Goal: Ask a question

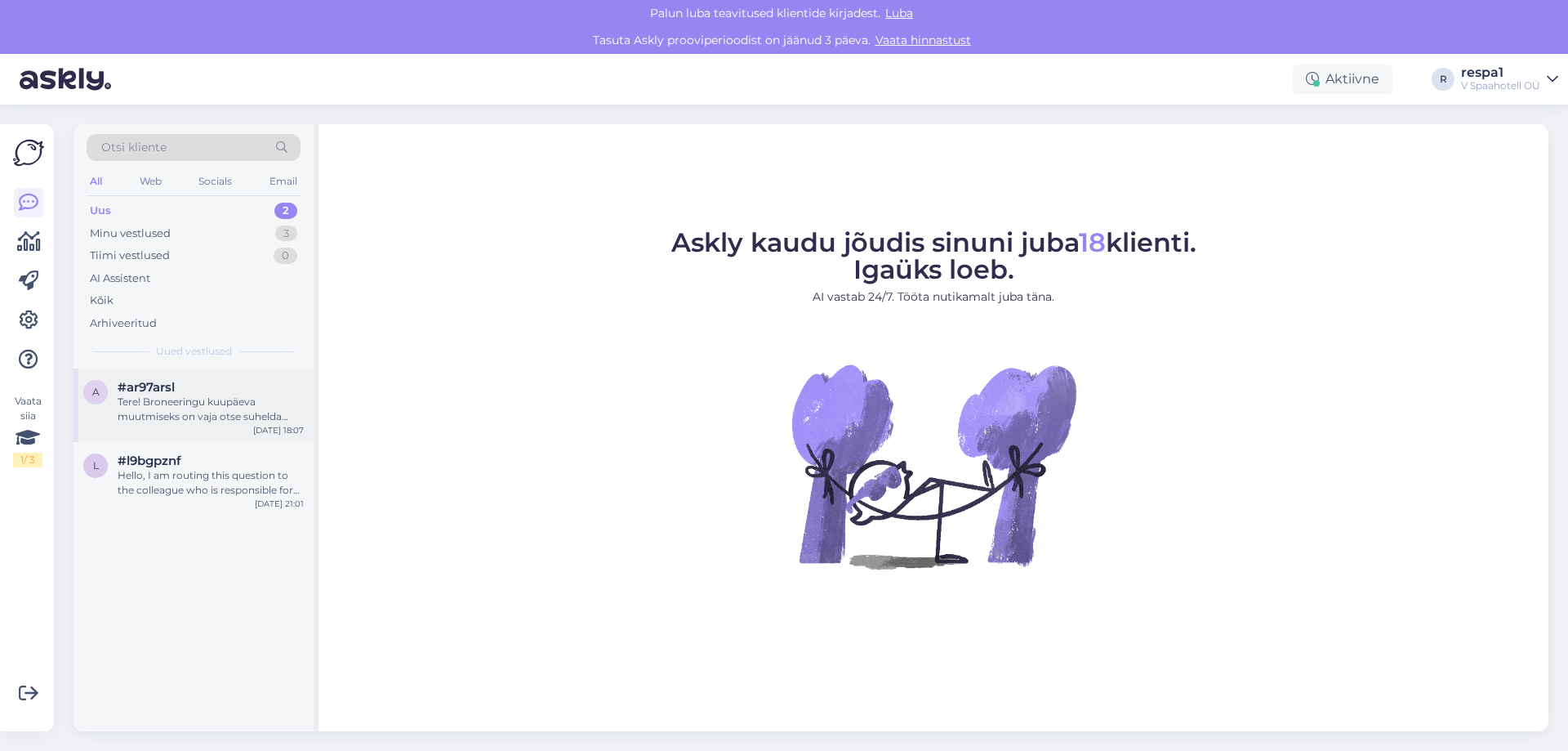
click at [236, 420] on div "Tere! Broneeringu kuupäeva muutmiseks on vaja otse suhelda meie broneerimismees…" at bounding box center [210, 409] width 186 height 29
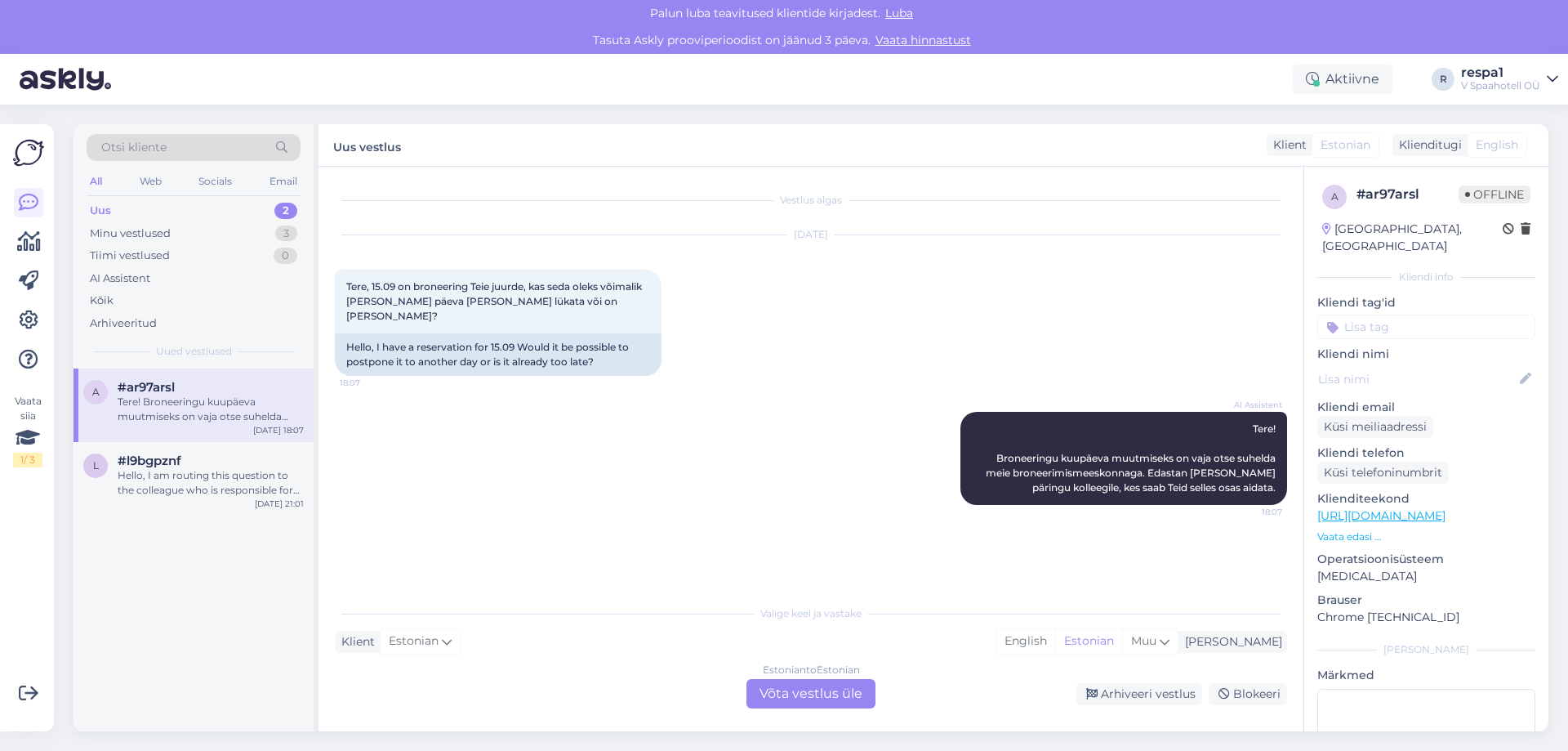
click at [886, 641] on div "Klient Estonian Mina English Estonian Muu" at bounding box center [811, 642] width 952 height 22
click at [829, 691] on div "Estonian to Estonian Võta vestlus üle" at bounding box center [810, 693] width 129 height 29
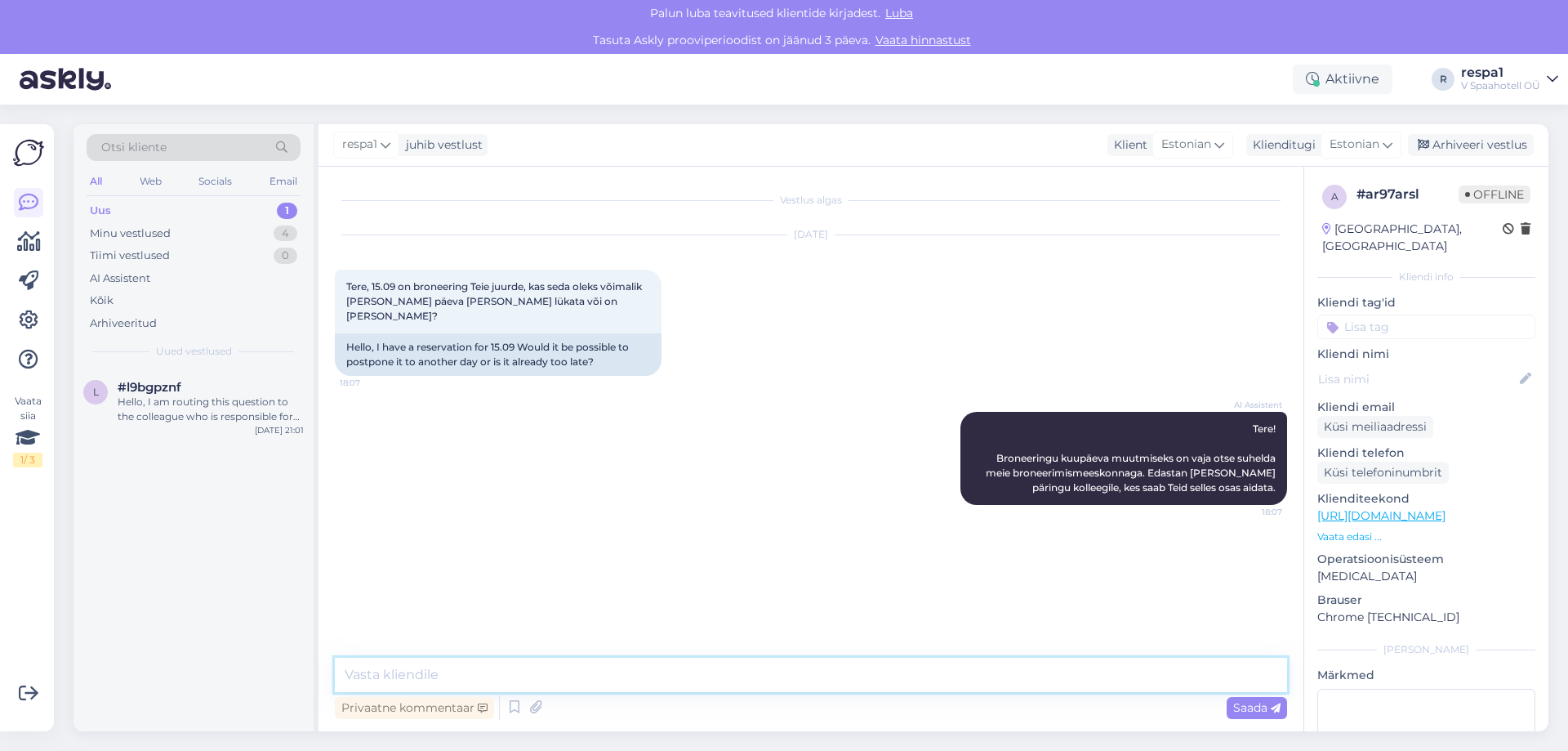
click at [640, 670] on textarea at bounding box center [811, 674] width 952 height 34
type textarea "Tere!"
drag, startPoint x: 1265, startPoint y: 580, endPoint x: 1204, endPoint y: 575, distance: 61.2
click at [1204, 587] on icon at bounding box center [1206, 592] width 10 height 10
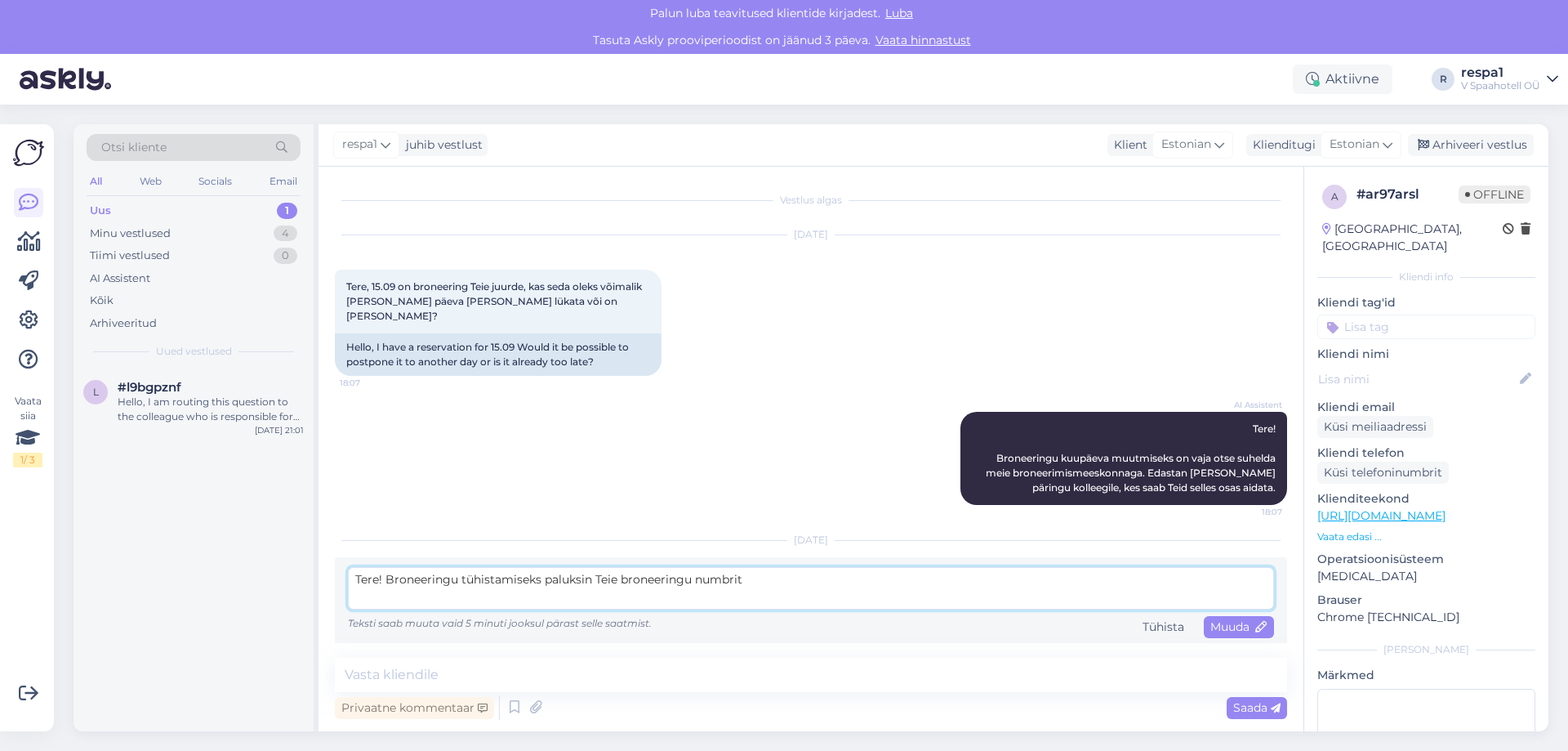
click at [592, 567] on textarea "Tere! Broneeringu tühistamiseks paluksin Teie broneeringu numbrit" at bounding box center [811, 588] width 926 height 42
click at [235, 528] on div "l #l9bgpznf Hello, I am routing this question to the colleague who is responsib…" at bounding box center [193, 550] width 240 height 363
click at [738, 567] on textarea "Tere! Broneeringu tühistamiseks [PERSON_NAME] broneeringu numbrit" at bounding box center [811, 588] width 926 height 42
drag, startPoint x: 541, startPoint y: 567, endPoint x: 463, endPoint y: 568, distance: 78.0
click at [463, 568] on textarea "Tere! Broneeringu tühistamiseks [PERSON_NAME] broneeringu numbrit" at bounding box center [811, 588] width 926 height 42
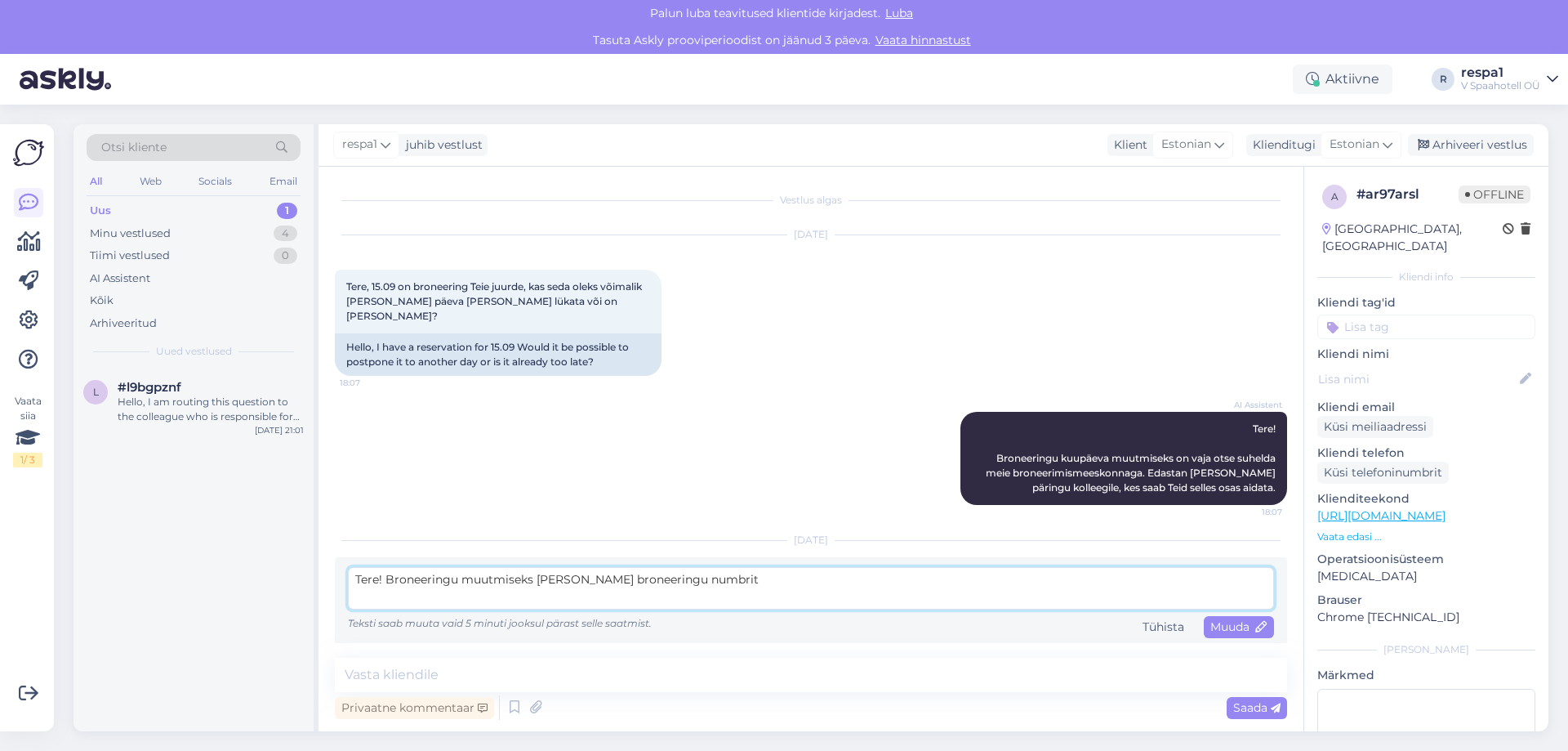
click at [753, 567] on textarea "Tere! Broneeringu muutmiseks [PERSON_NAME] broneeringu numbrit" at bounding box center [811, 588] width 926 height 42
type textarea "Tere! Broneeringu muutmiseks palun Teie broneeringu numbrit. Kas Teil on ka mõn…"
click at [129, 591] on div "l #l9bgpznf Hello, I am routing this question to the colleague who is responsib…" at bounding box center [193, 550] width 240 height 363
click at [1221, 619] on span "Muuda" at bounding box center [1238, 626] width 57 height 15
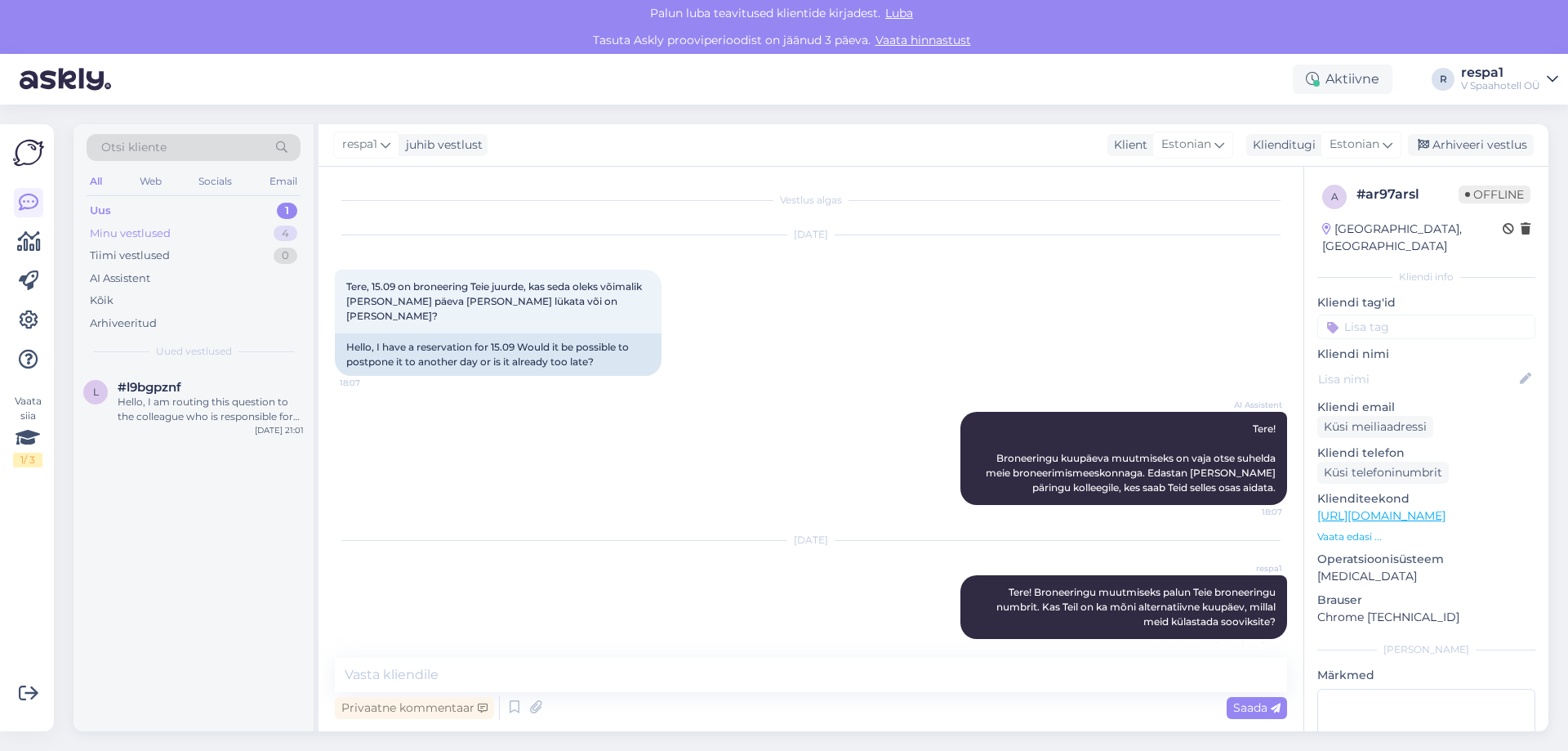
click at [182, 237] on div "Minu vestlused 4" at bounding box center [194, 234] width 214 height 23
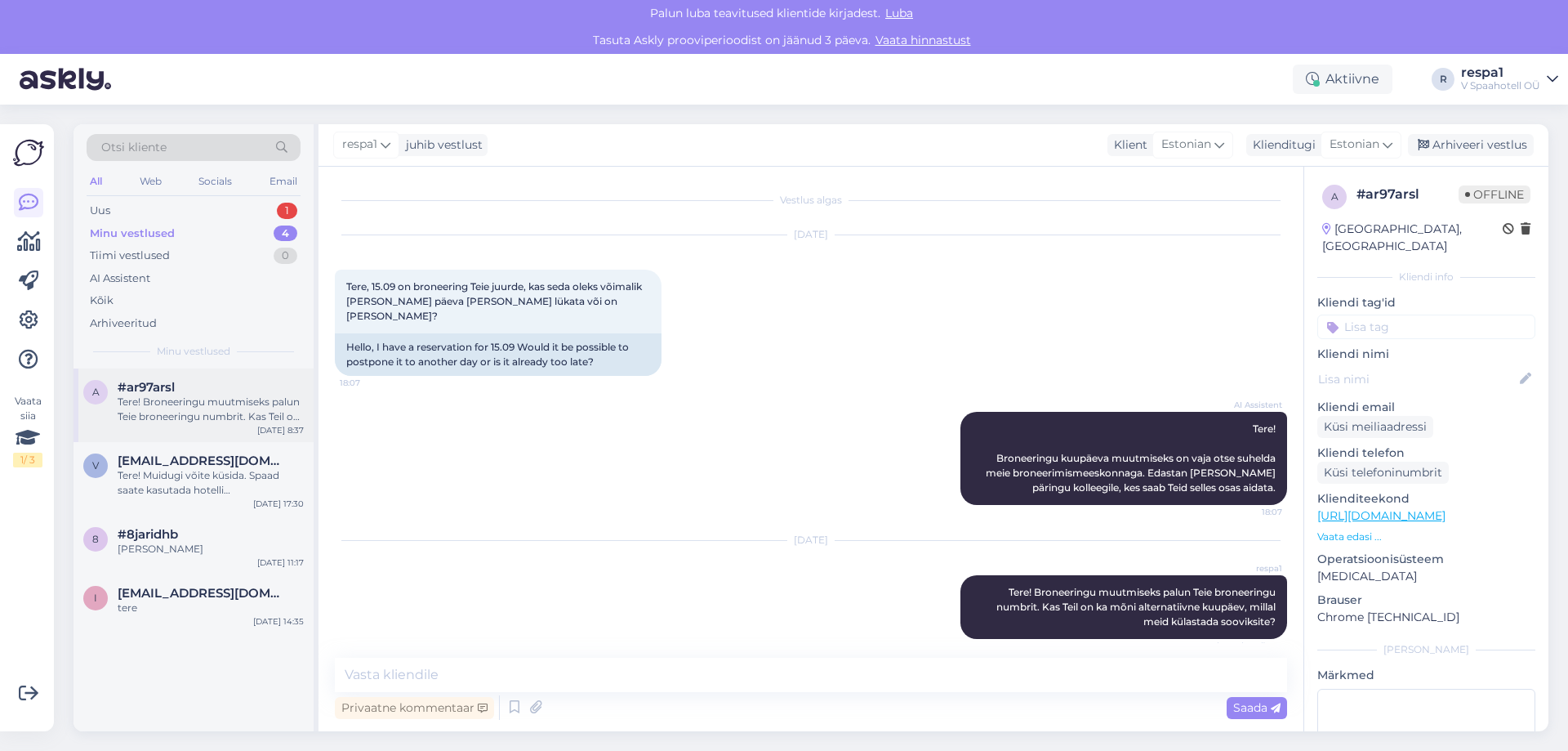
click at [193, 422] on div "Tere! Broneeringu muutmiseks palun Teie broneeringu numbrit. Kas Teil on ka mõn…" at bounding box center [210, 409] width 186 height 29
click at [208, 455] on span "[EMAIL_ADDRESS][DOMAIN_NAME]" at bounding box center [202, 461] width 170 height 15
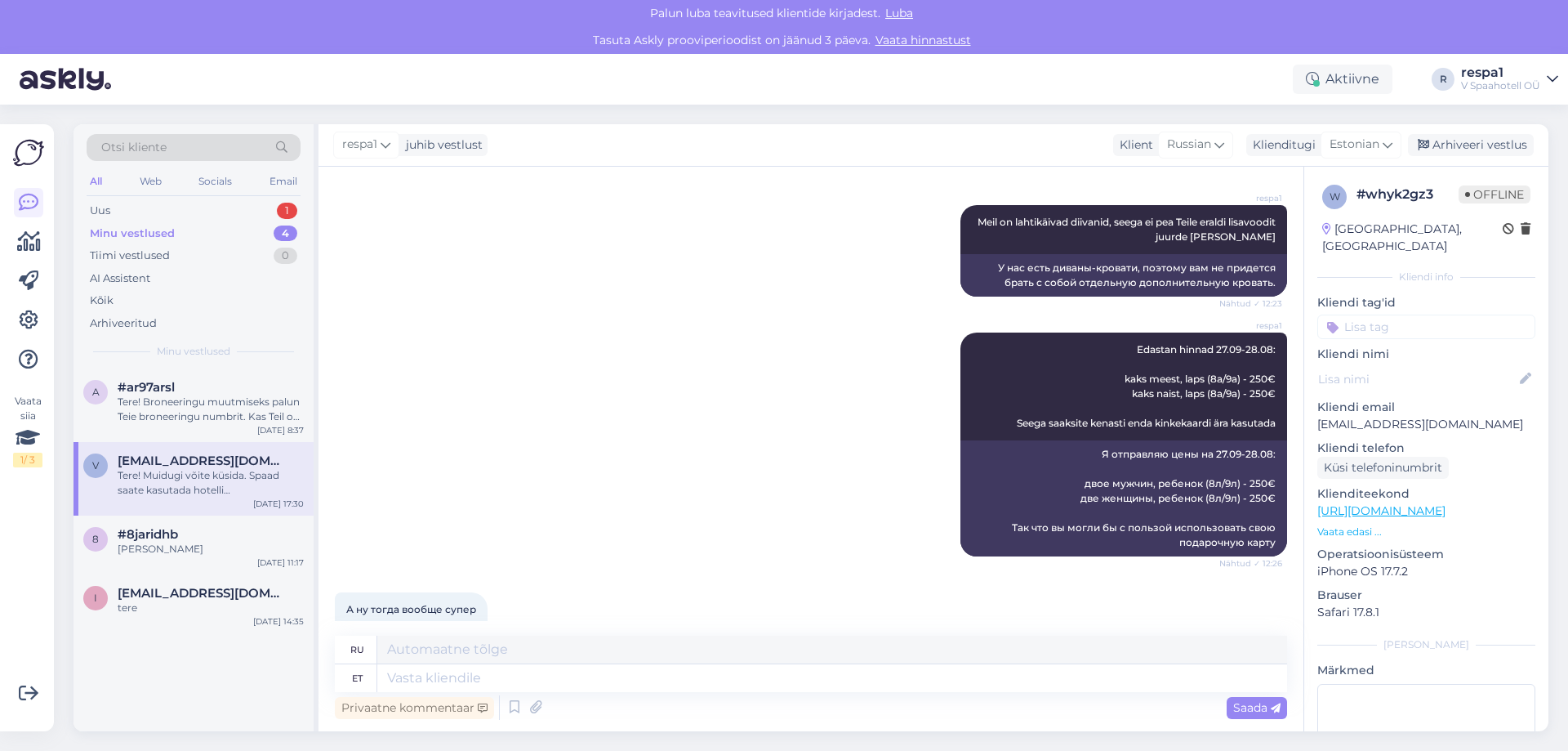
scroll to position [1194, 0]
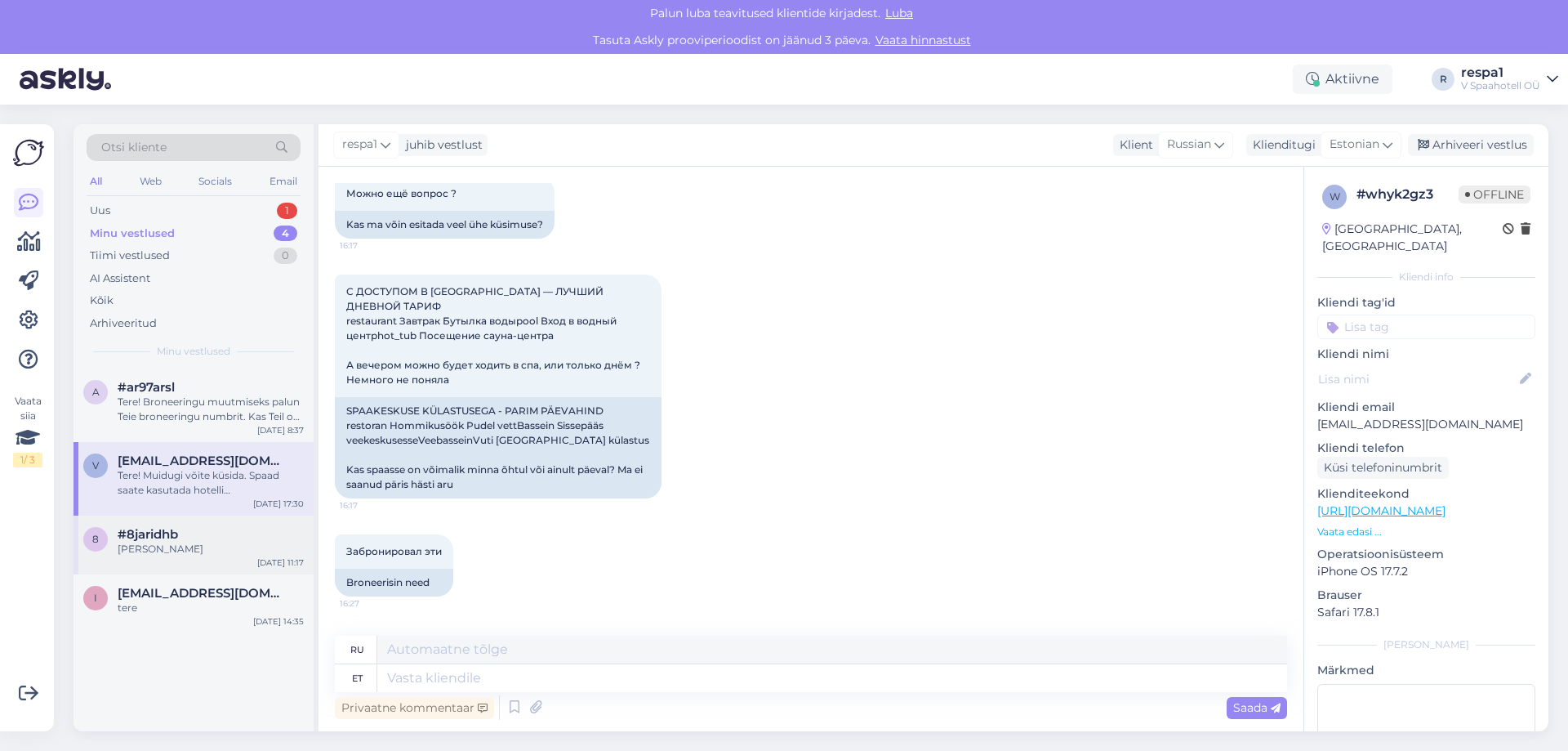
click at [181, 545] on div "[PERSON_NAME]" at bounding box center [210, 549] width 186 height 15
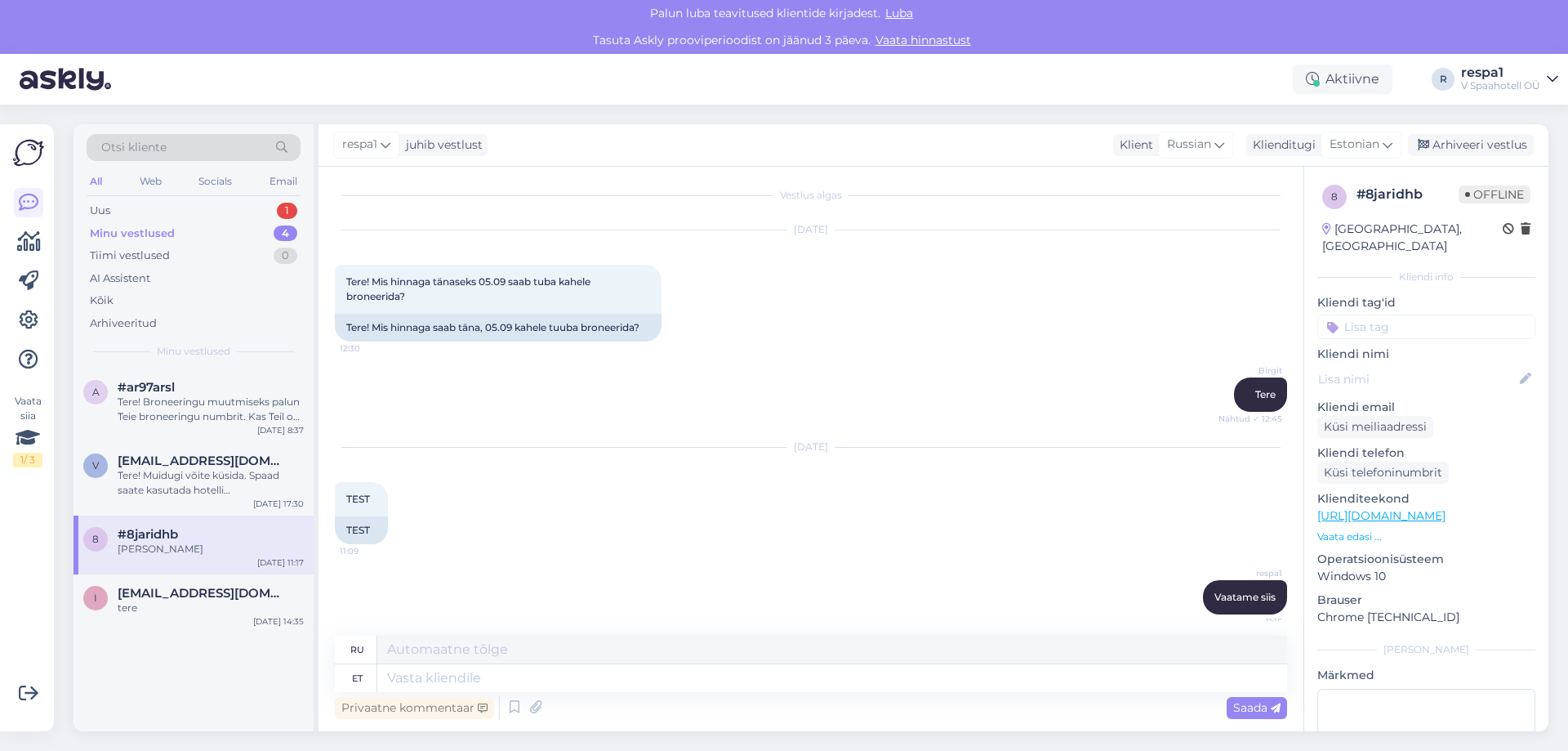
scroll to position [0, 0]
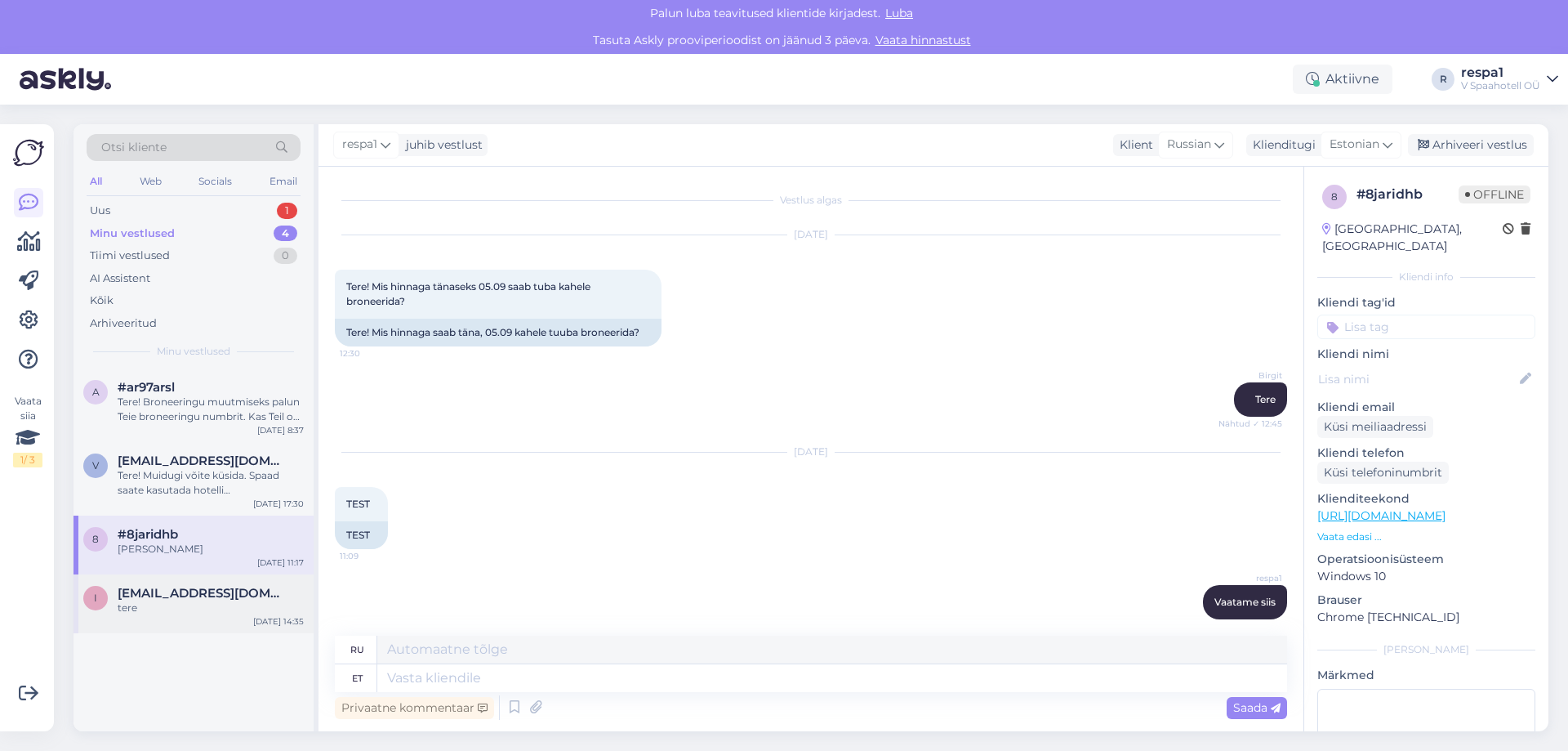
click at [168, 600] on span "[EMAIL_ADDRESS][DOMAIN_NAME]" at bounding box center [202, 593] width 170 height 15
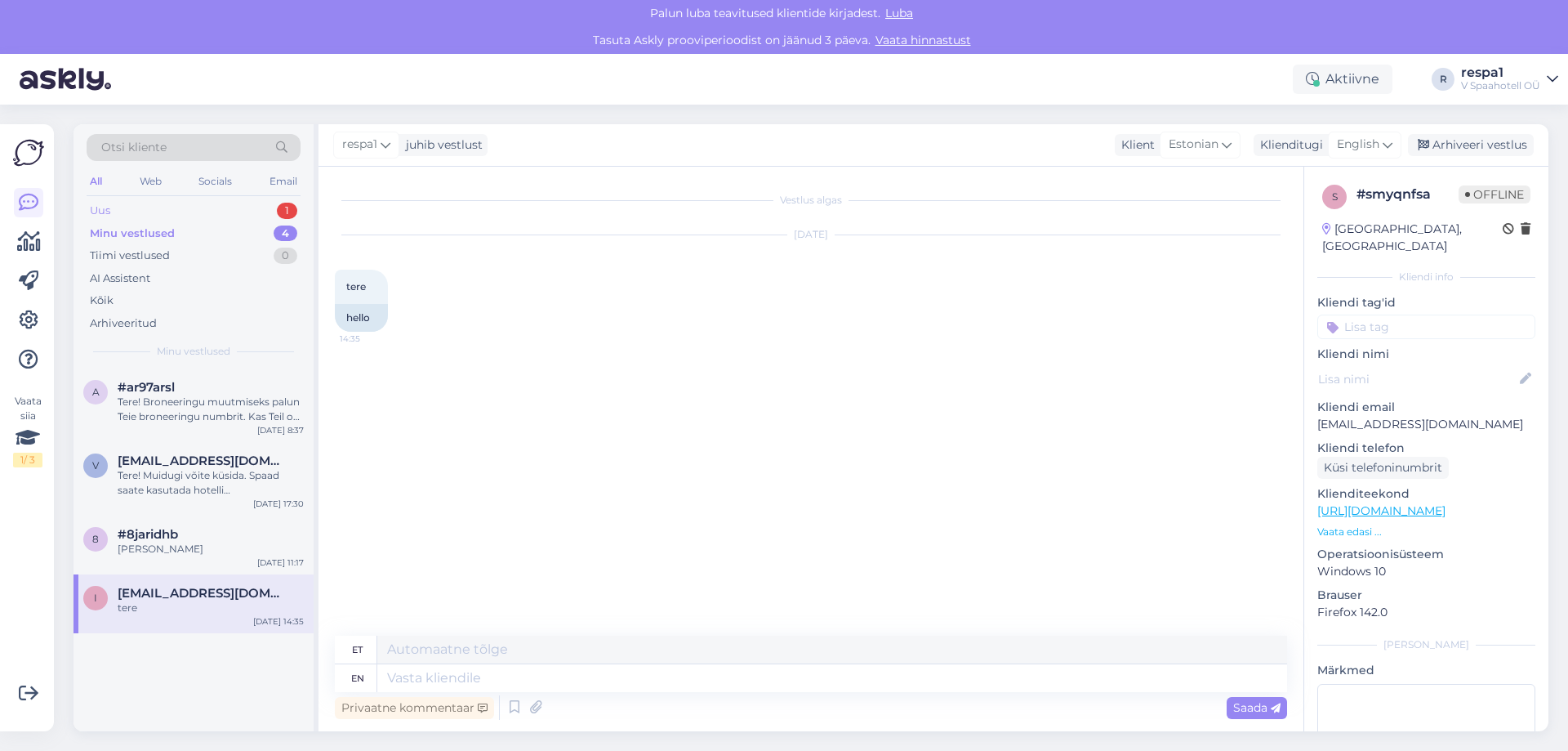
click at [208, 211] on div "Uus 1" at bounding box center [194, 211] width 214 height 23
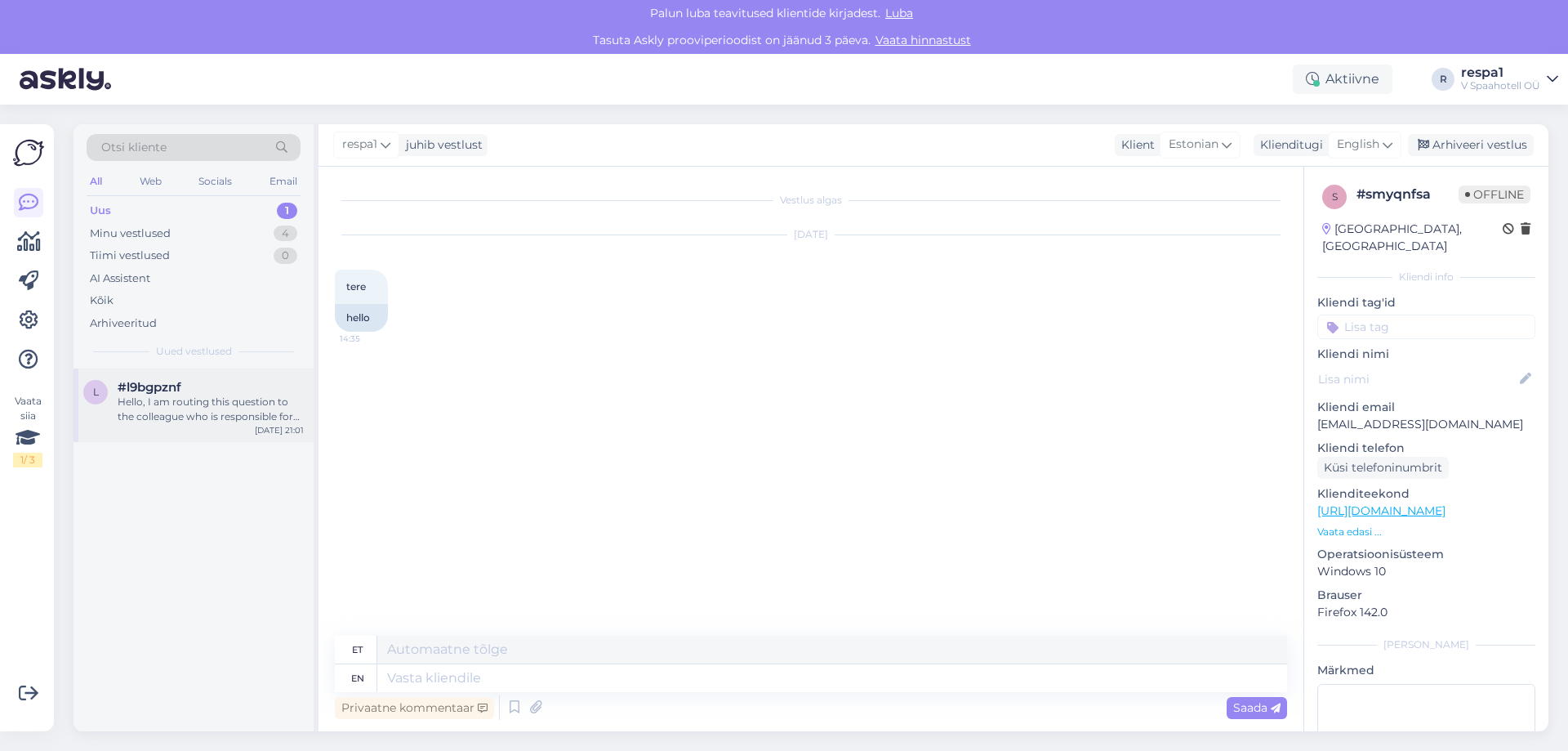
click at [245, 421] on div "Hello, I am routing this question to the colleague who is responsible for this …" at bounding box center [210, 409] width 186 height 29
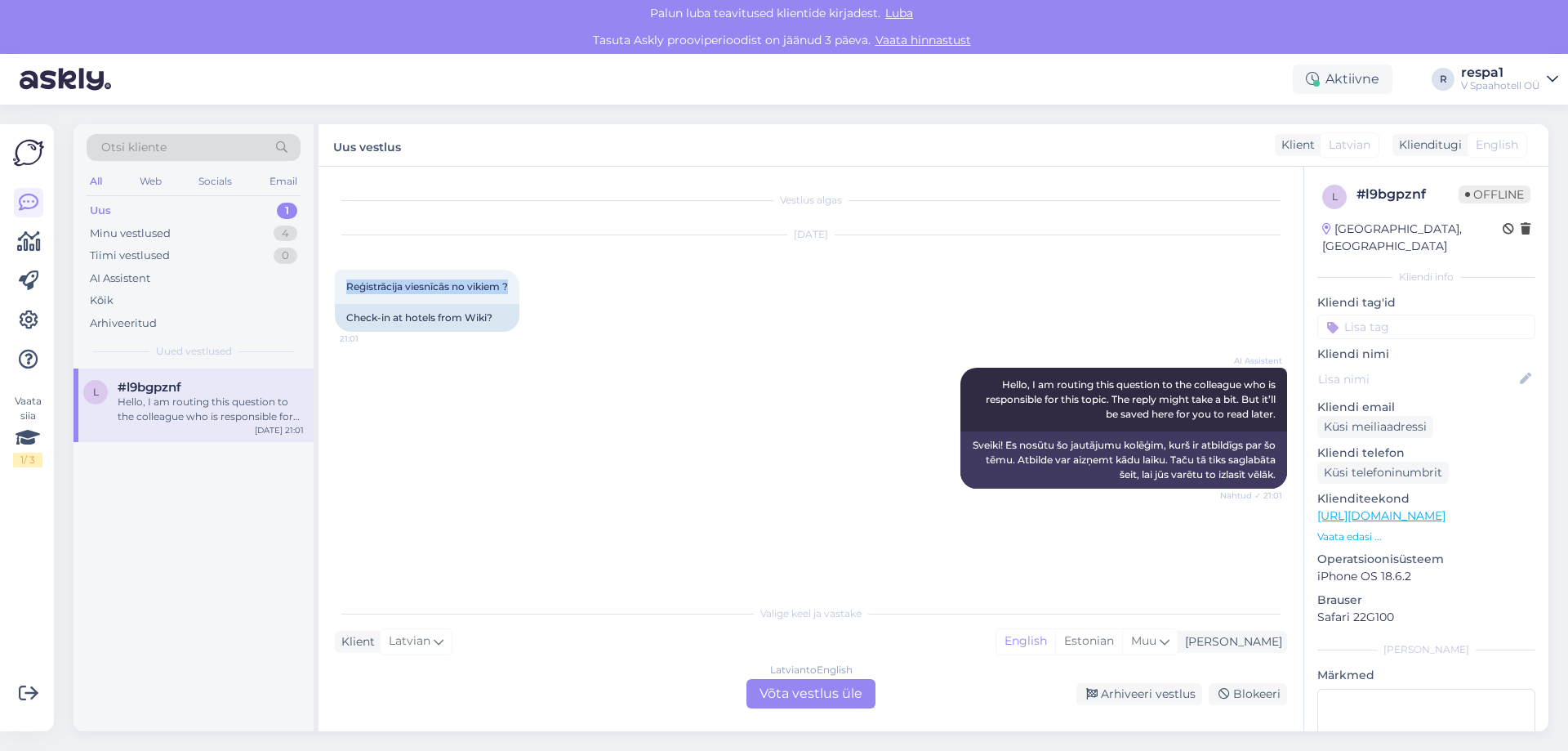
drag, startPoint x: 511, startPoint y: 285, endPoint x: 331, endPoint y: 295, distance: 180.3
click at [331, 295] on div "Vestlus algas [DATE] Reģistrācija viesnīcās no vikiem ? 21:01 Check-in at hotel…" at bounding box center [811, 449] width 985 height 564
copy span "Reģistrācija viesnīcās no vikiem ?"
